Goal: Transaction & Acquisition: Purchase product/service

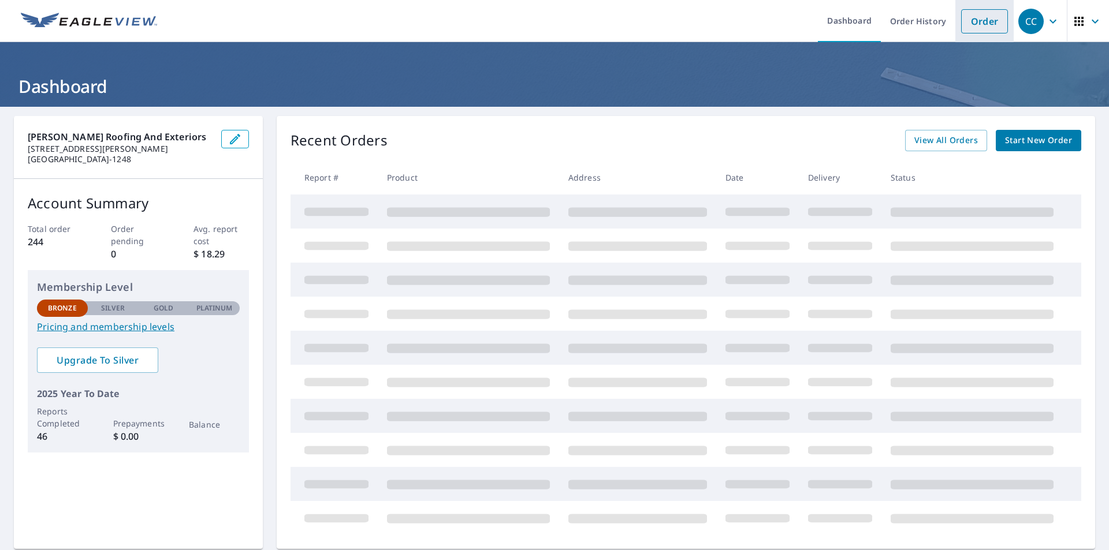
click at [969, 25] on link "Order" at bounding box center [984, 21] width 47 height 24
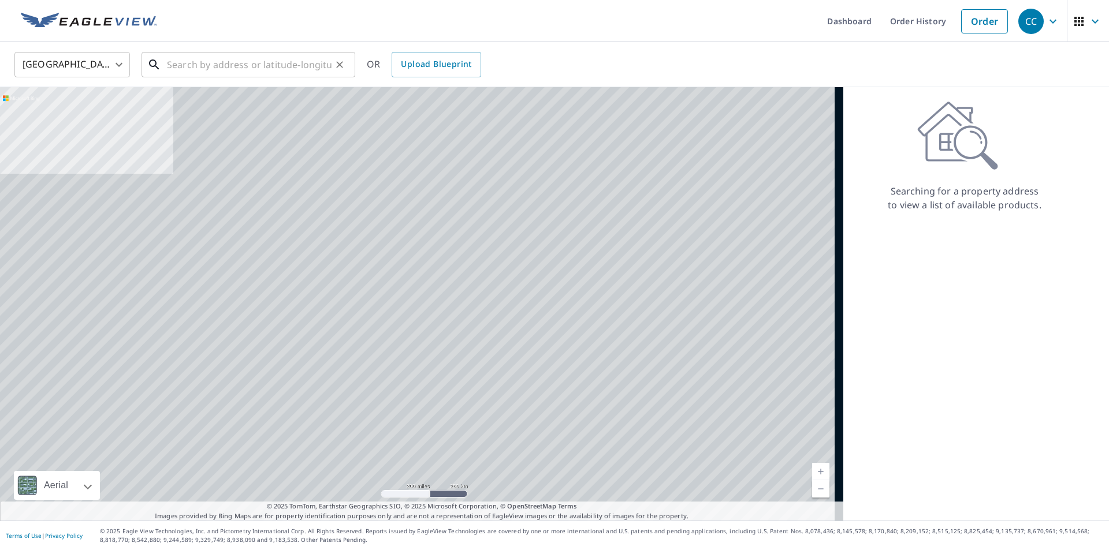
click at [285, 59] on input "text" at bounding box center [249, 65] width 165 height 32
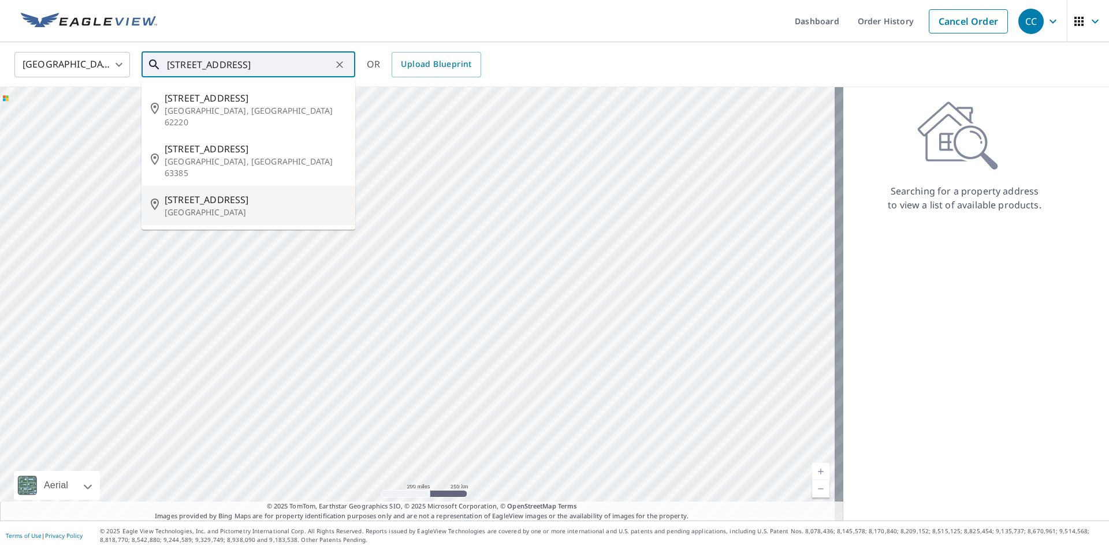
click at [224, 207] on p "Saint Louis, MO 63122" at bounding box center [255, 213] width 181 height 12
type input "134 Huntleigh Dr Saint Louis, MO 63122"
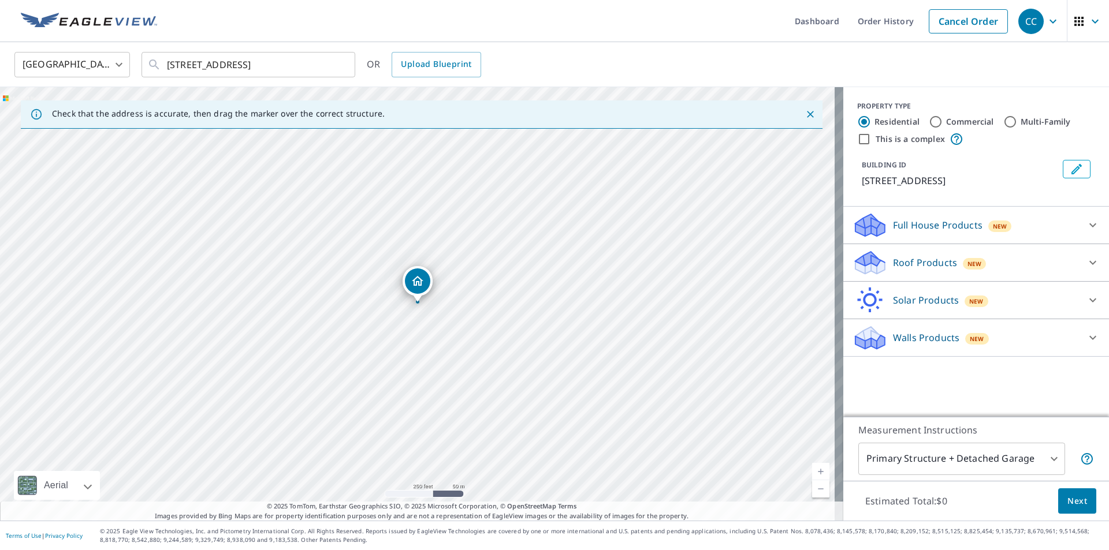
click at [1086, 264] on icon at bounding box center [1093, 263] width 14 height 14
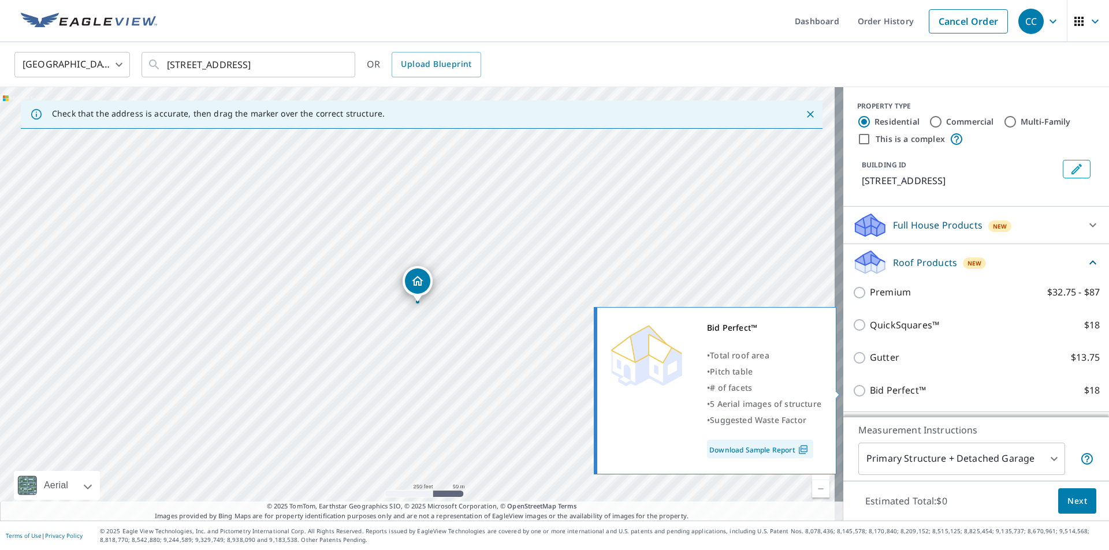
click at [853, 390] on input "Bid Perfect™ $18" at bounding box center [861, 391] width 17 height 14
checkbox input "true"
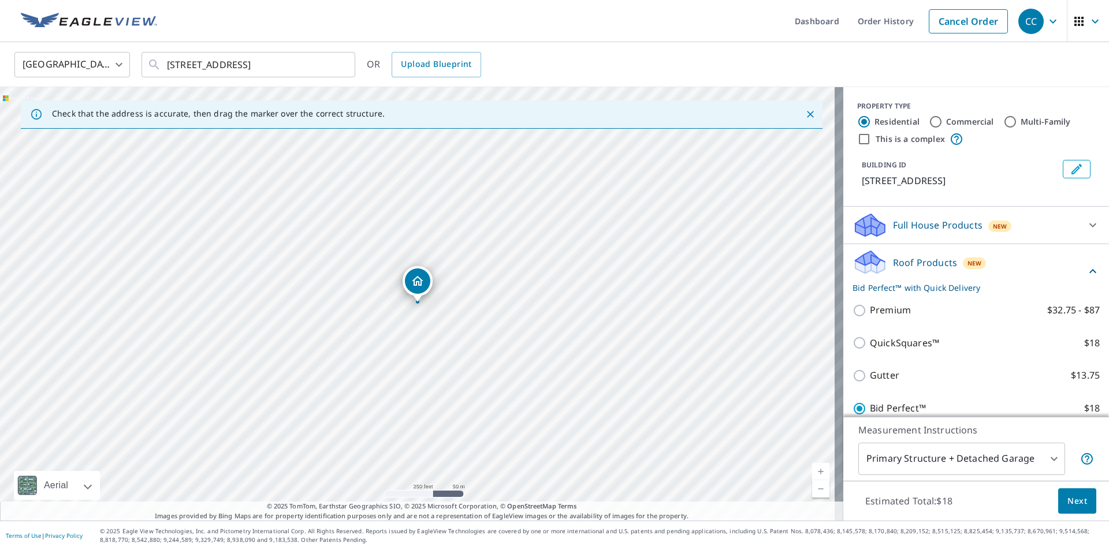
click at [1063, 492] on button "Next" at bounding box center [1077, 502] width 38 height 26
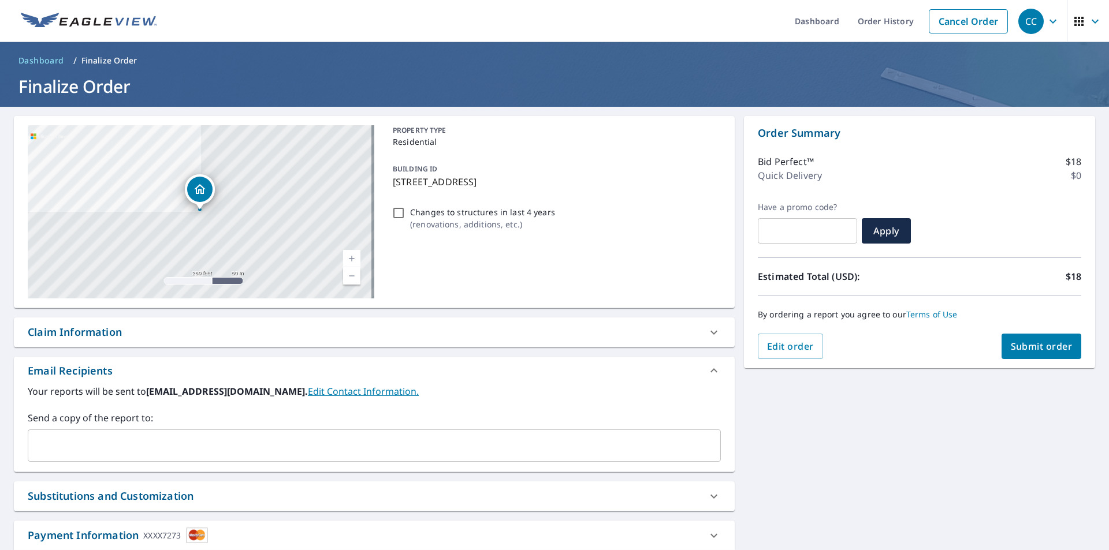
click at [1036, 352] on span "Submit order" at bounding box center [1042, 346] width 62 height 13
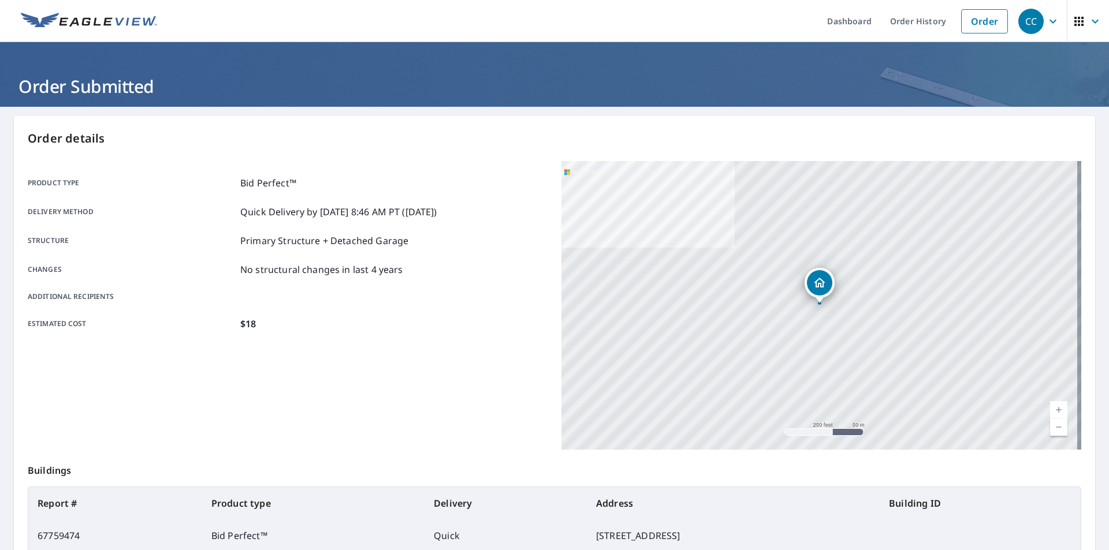
scroll to position [129, 0]
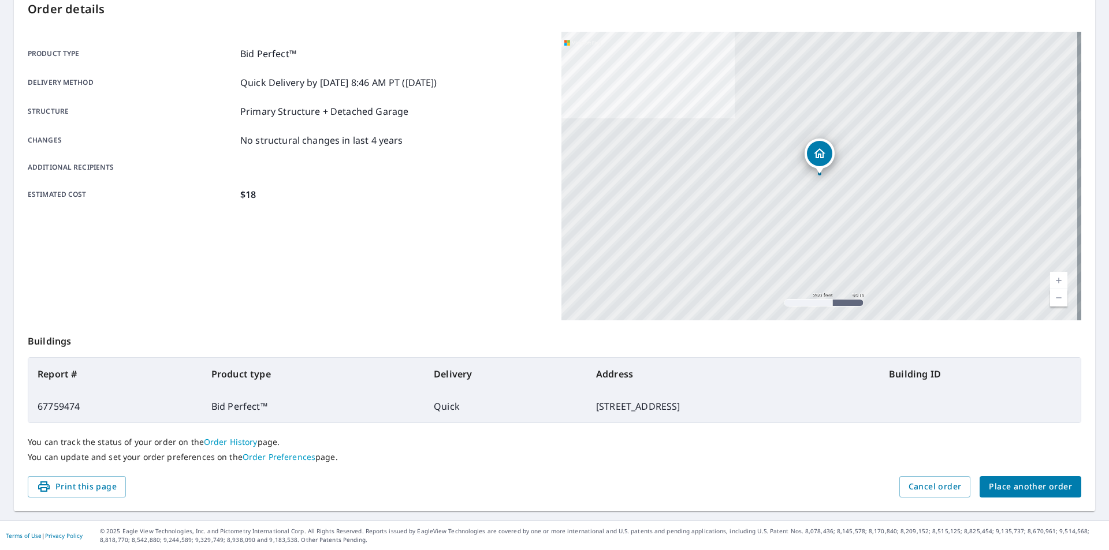
click at [1012, 488] on span "Place another order" at bounding box center [1030, 487] width 83 height 14
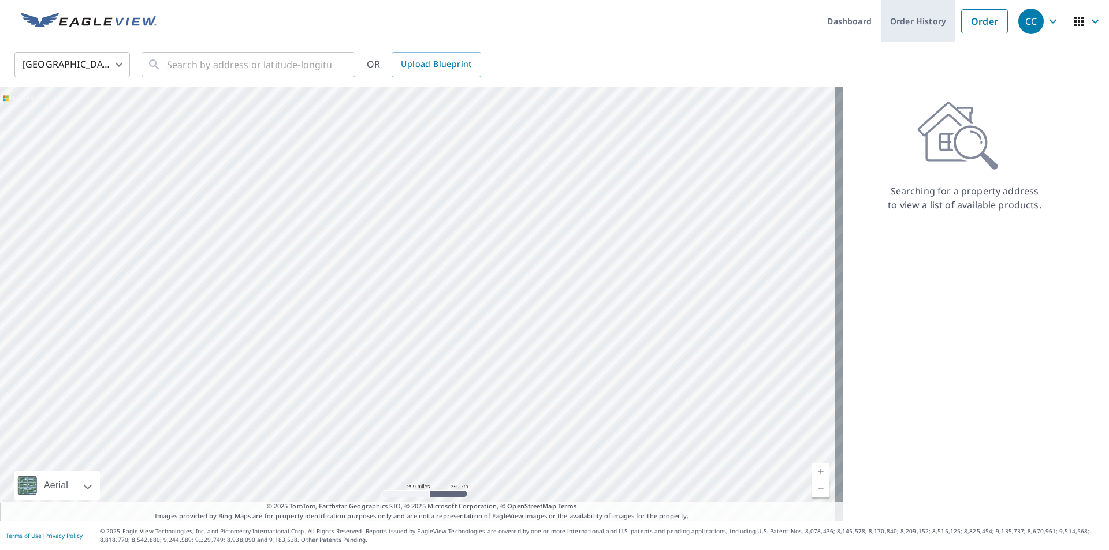
click at [916, 21] on link "Order History" at bounding box center [918, 21] width 75 height 42
